Goal: Information Seeking & Learning: Understand process/instructions

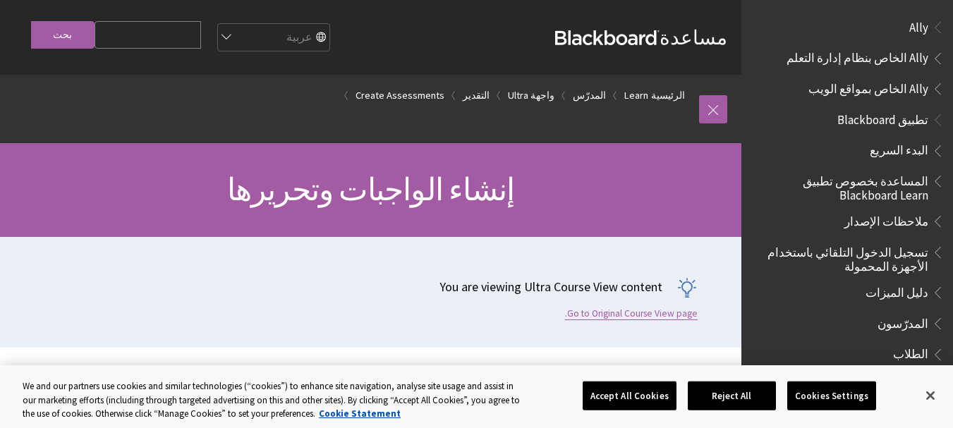
click at [661, 308] on link "Go to Original Course View page." at bounding box center [631, 314] width 133 height 13
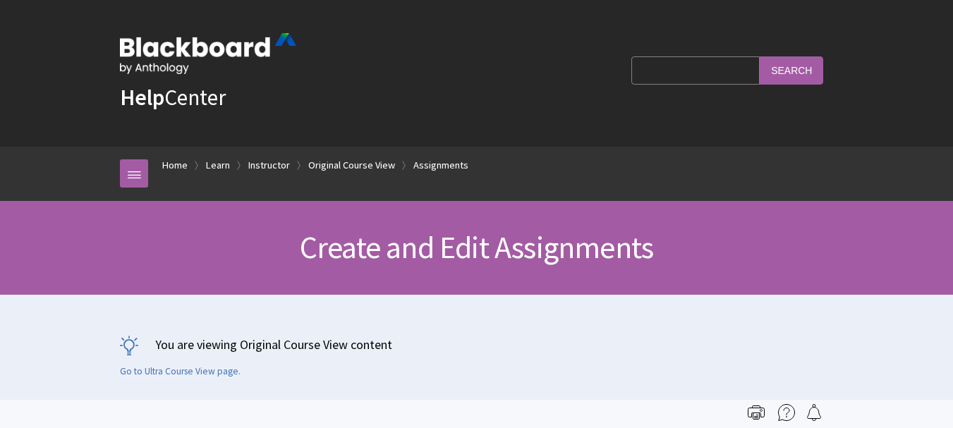
scroll to position [1862, 0]
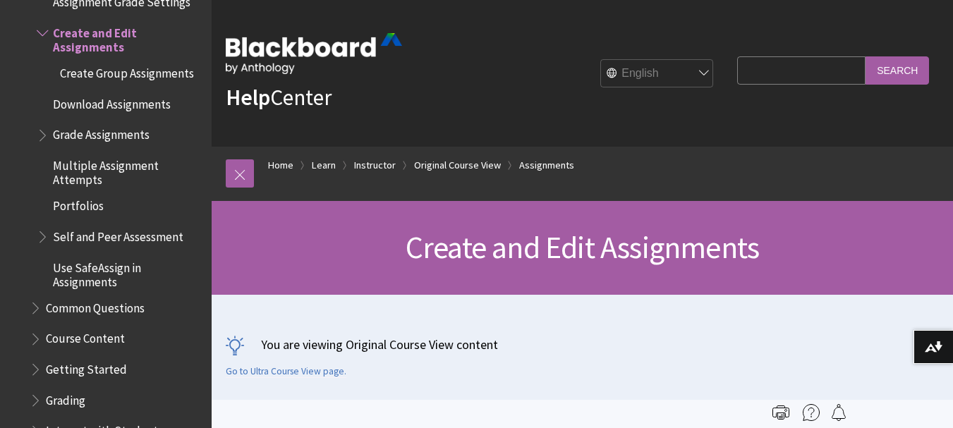
click at [694, 68] on select "English عربية Català Cymraeg Deutsch Español Suomi Français עברית Italiano 日本語 …" at bounding box center [657, 74] width 113 height 28
select select "/ar-sa/Learn/Instructor/Original/Assignments/Create_and_Edit_Assignments"
click at [601, 60] on select "English عربية Català Cymraeg Deutsch Español Suomi Français עברית Italiano 日本語 …" at bounding box center [657, 74] width 113 height 28
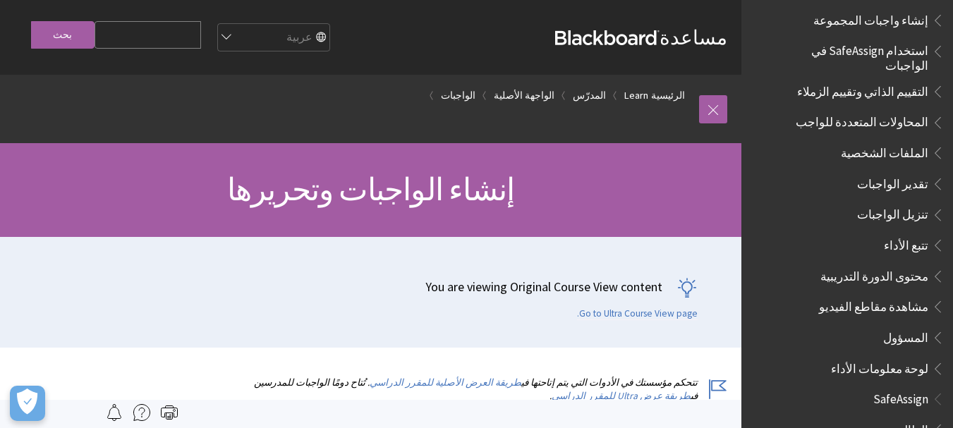
scroll to position [1777, 0]
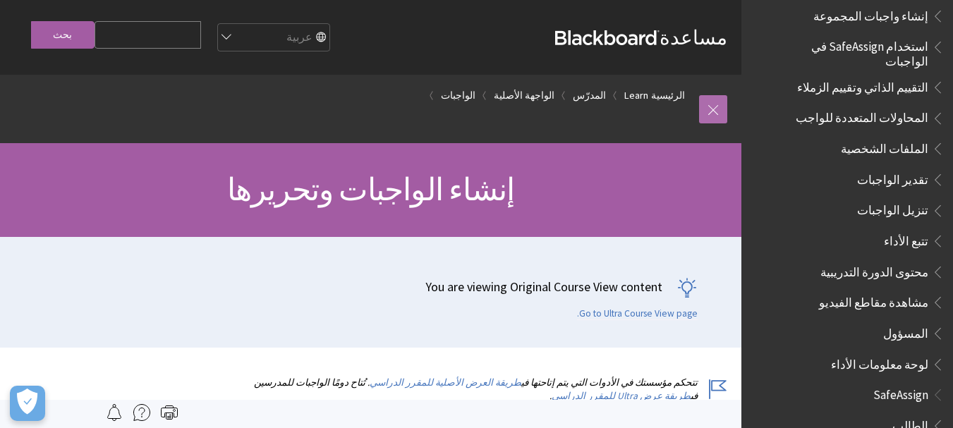
click at [709, 105] on link at bounding box center [713, 109] width 28 height 28
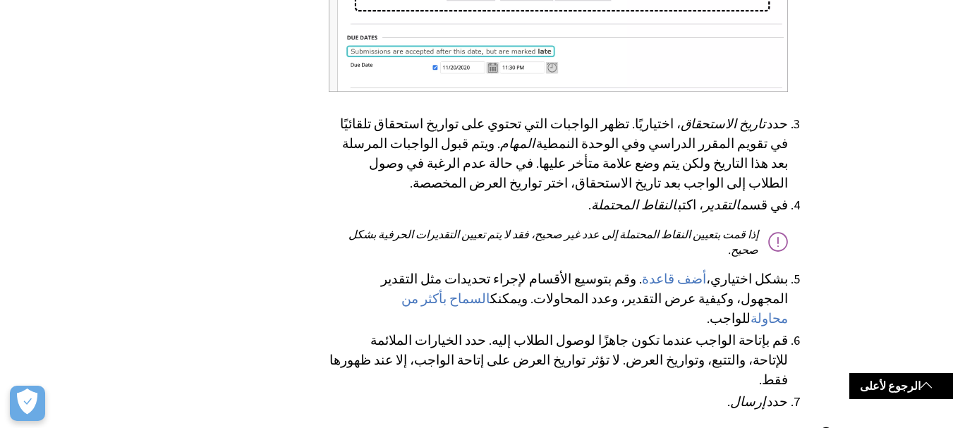
scroll to position [1915, 0]
